Goal: Navigation & Orientation: Find specific page/section

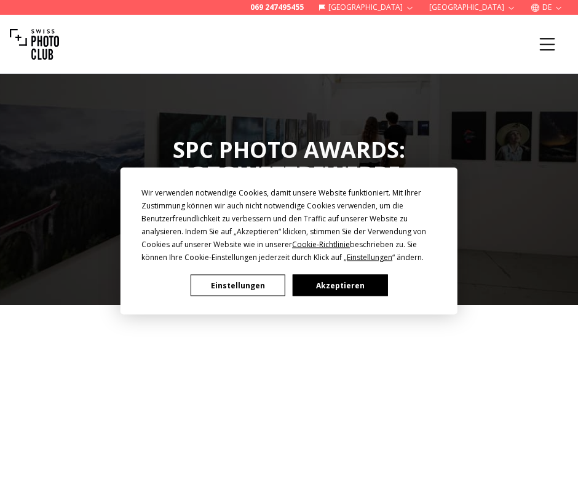
click at [244, 284] on button "Einstellungen" at bounding box center [238, 286] width 95 height 22
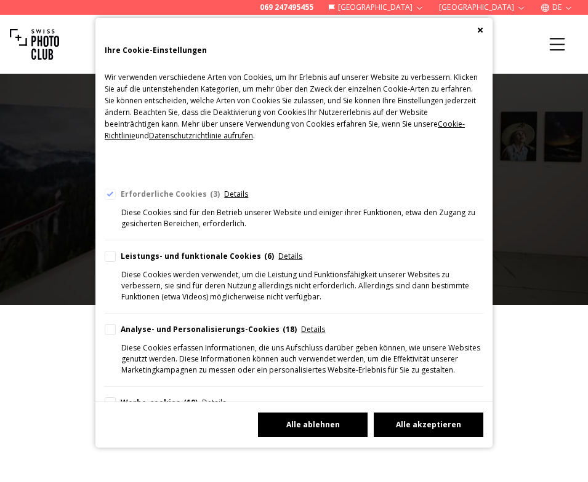
click at [316, 420] on button "Alle ablehnen" at bounding box center [313, 425] width 110 height 25
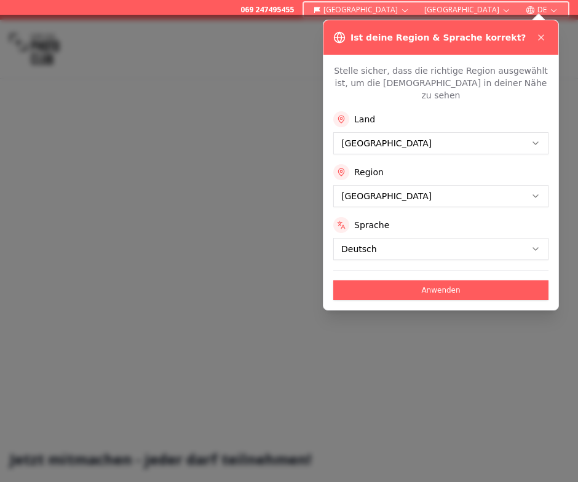
scroll to position [231, 0]
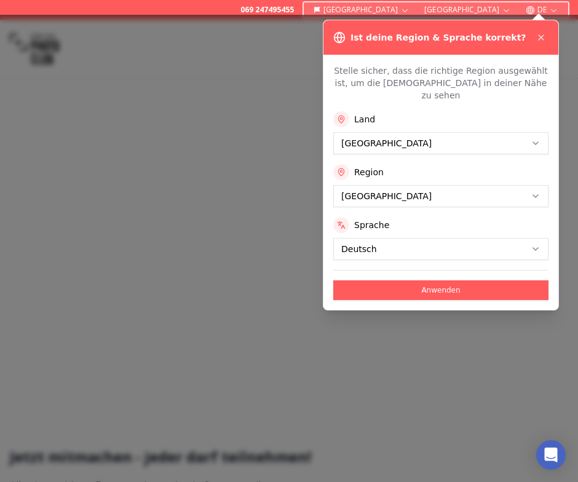
click at [439, 281] on button "Anwenden" at bounding box center [441, 291] width 215 height 20
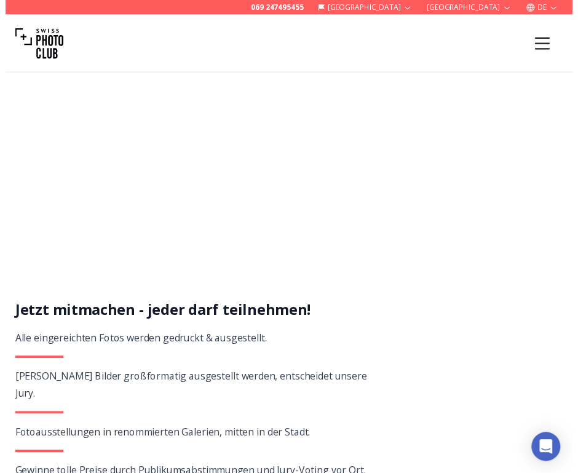
scroll to position [0, 0]
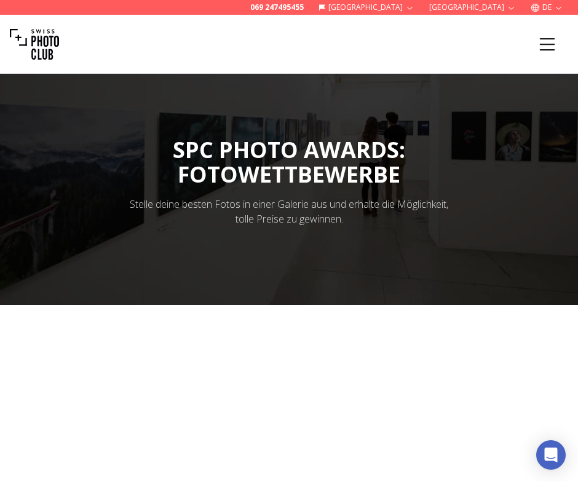
click at [547, 44] on icon "Menu" at bounding box center [547, 44] width 15 height 12
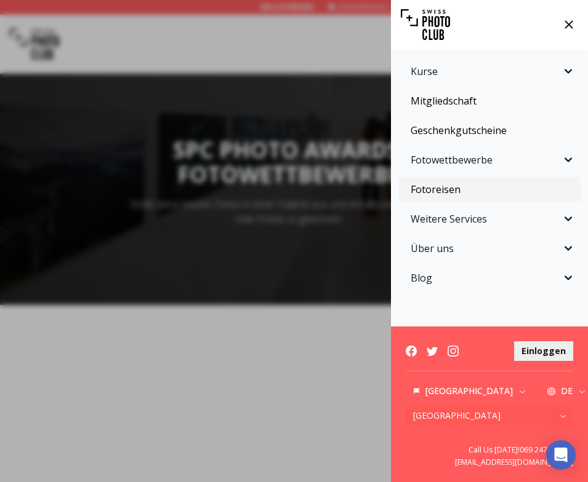
click at [443, 190] on link "Fotoreisen" at bounding box center [489, 189] width 182 height 25
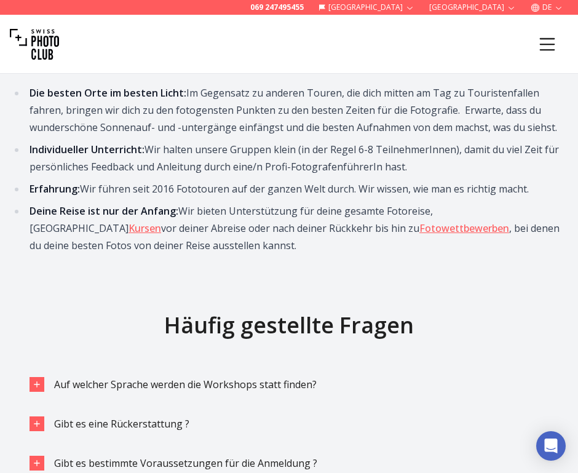
scroll to position [2770, 0]
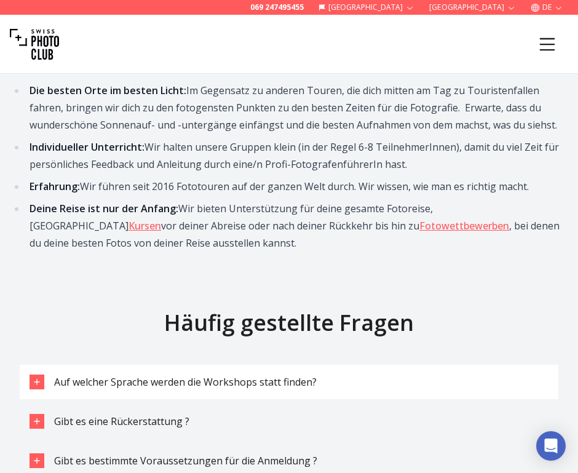
click at [36, 377] on icon "button" at bounding box center [37, 382] width 10 height 10
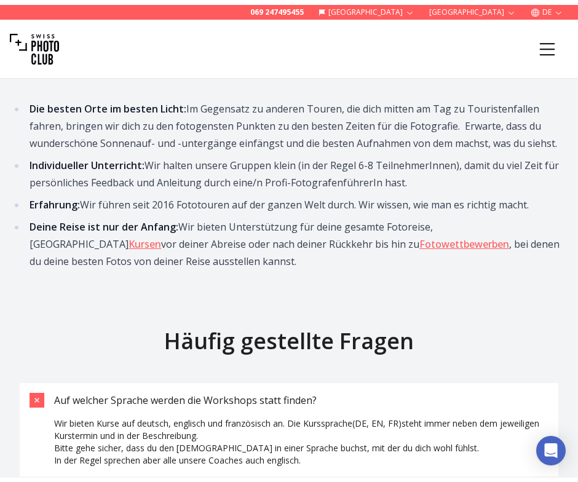
scroll to position [0, 0]
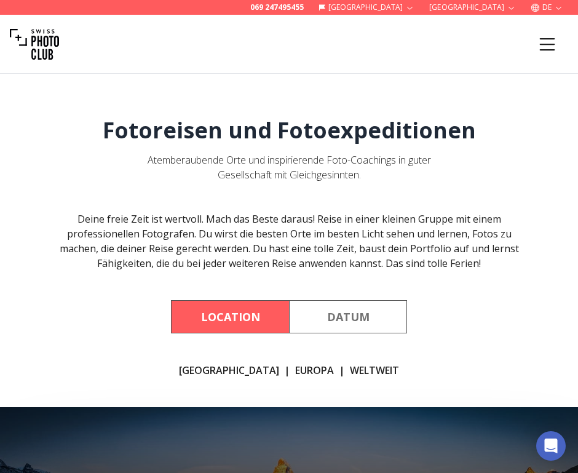
click at [546, 45] on icon "Menu" at bounding box center [548, 44] width 22 height 22
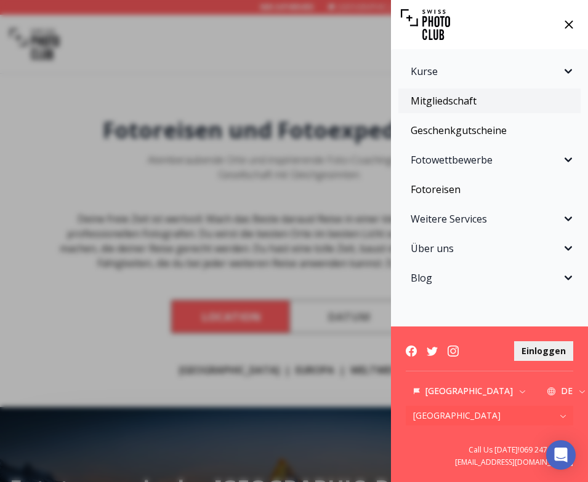
click at [462, 100] on link "Mitgliedschaft" at bounding box center [489, 101] width 182 height 25
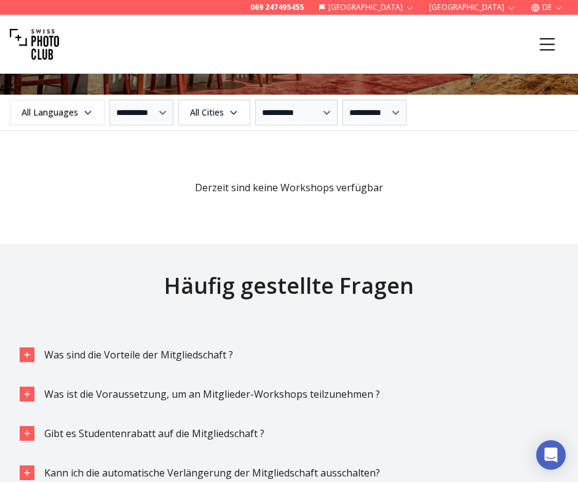
scroll to position [1610, 0]
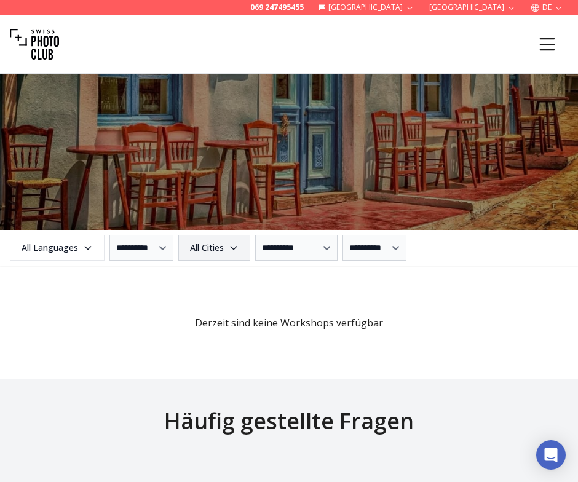
click at [239, 249] on icon "button" at bounding box center [234, 248] width 10 height 10
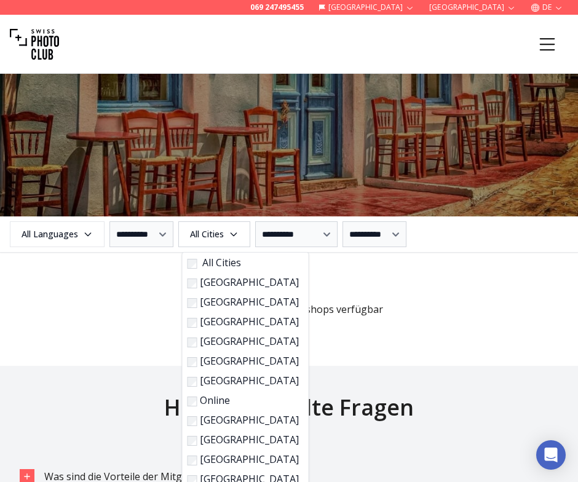
scroll to position [1648, 0]
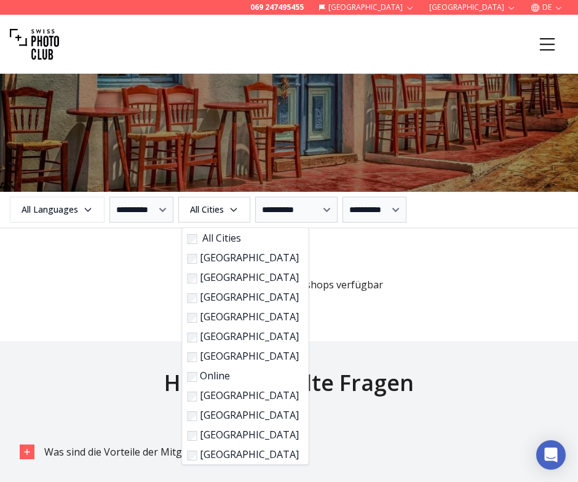
click at [215, 299] on label "[GEOGRAPHIC_DATA]" at bounding box center [243, 297] width 111 height 15
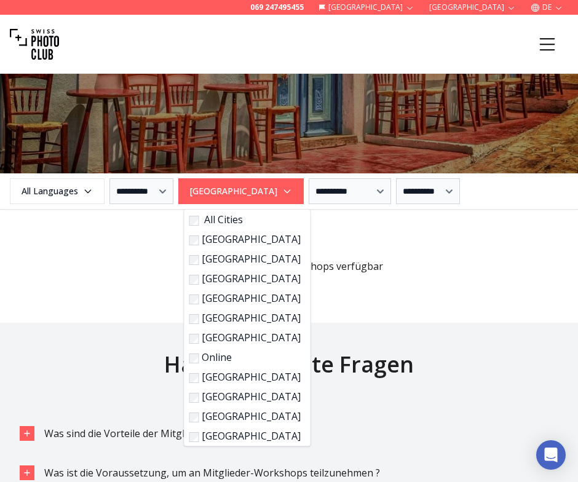
scroll to position [1702, 0]
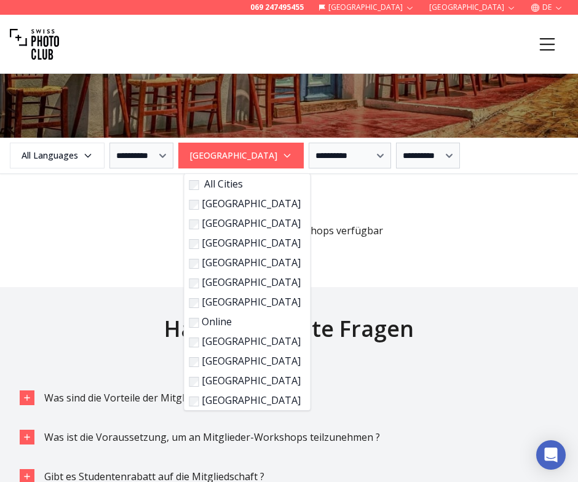
click at [150, 225] on span "Derzeit sind keine Workshops verfügbar" at bounding box center [289, 216] width 559 height 44
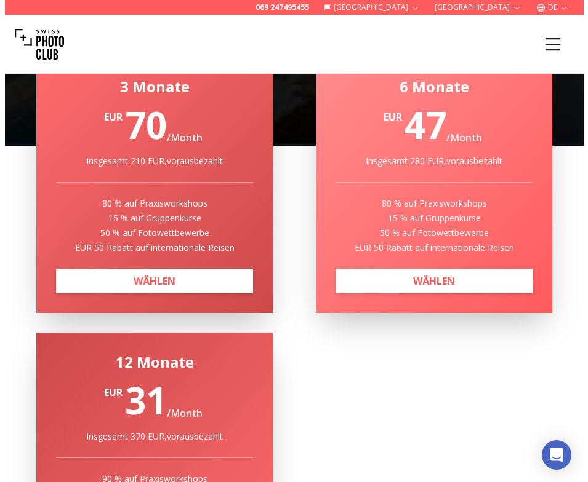
scroll to position [0, 0]
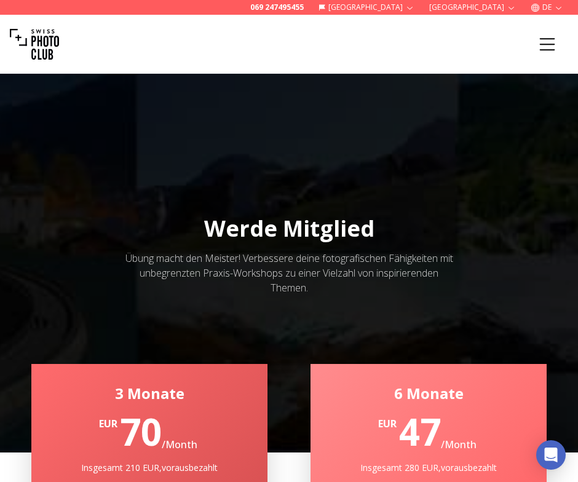
click at [543, 47] on icon "Menu" at bounding box center [548, 44] width 22 height 22
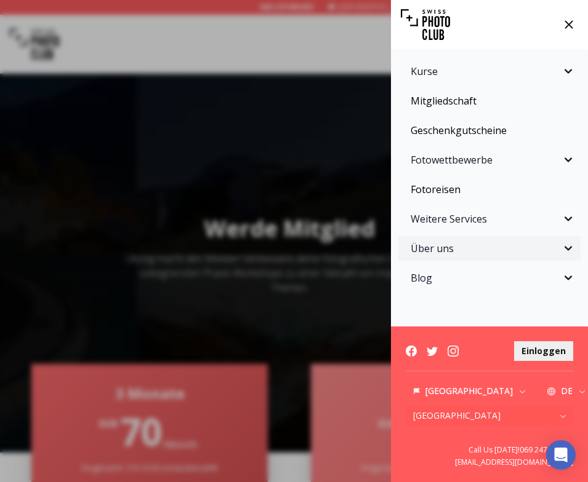
click at [445, 251] on span "Über uns" at bounding box center [485, 248] width 150 height 15
click at [449, 306] on link "Fotografen" at bounding box center [489, 304] width 182 height 22
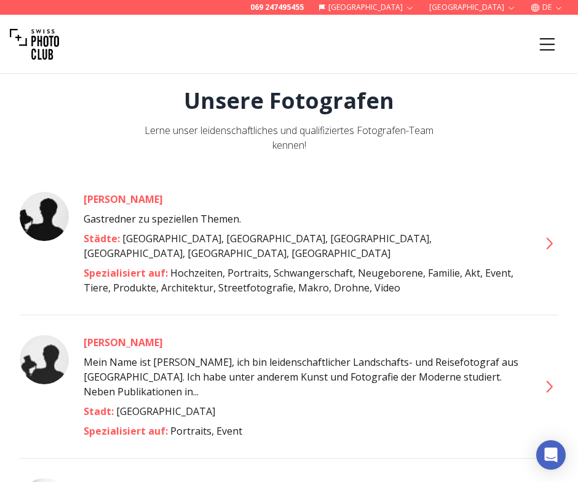
click at [548, 46] on icon "Menu" at bounding box center [548, 44] width 22 height 22
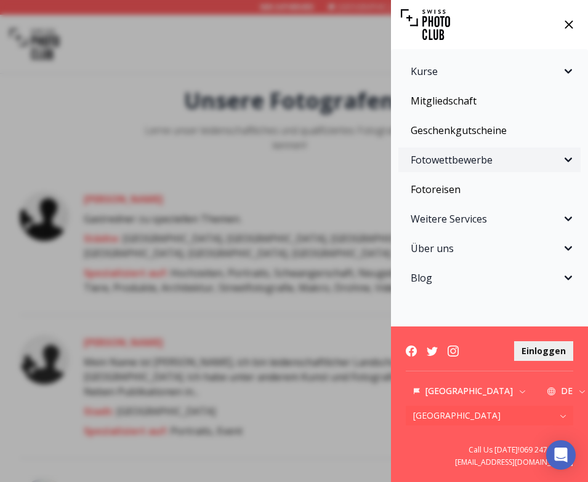
click at [463, 162] on span "Fotowettbewerbe" at bounding box center [485, 160] width 150 height 15
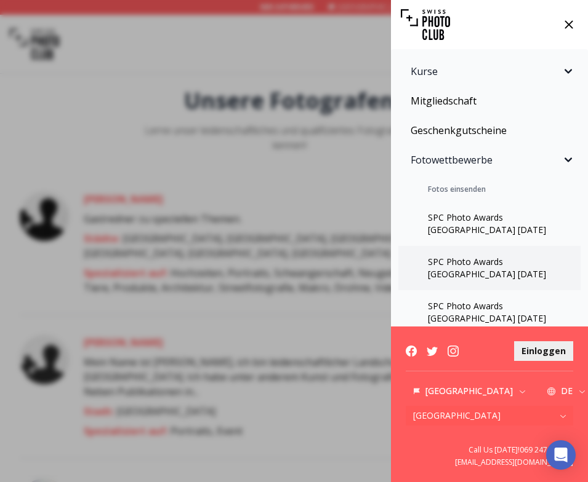
click at [461, 265] on link "SPC Photo Awards [GEOGRAPHIC_DATA] [DATE]" at bounding box center [489, 268] width 182 height 44
